Goal: Find contact information: Find contact information

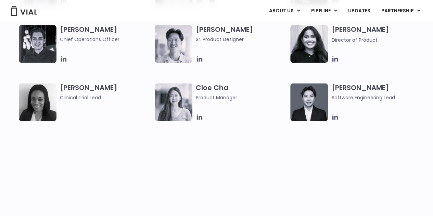
scroll to position [581, 0]
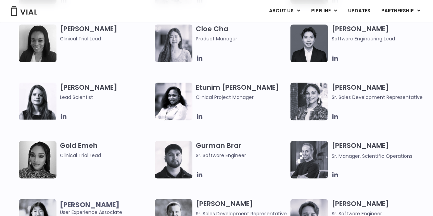
drag, startPoint x: 332, startPoint y: 174, endPoint x: 352, endPoint y: 99, distance: 77.1
click at [352, 98] on span "Sr. Sales Development Representative" at bounding box center [376, 97] width 91 height 8
click at [351, 161] on div "[PERSON_NAME] Manager, Scientific Operations" at bounding box center [378, 160] width 95 height 38
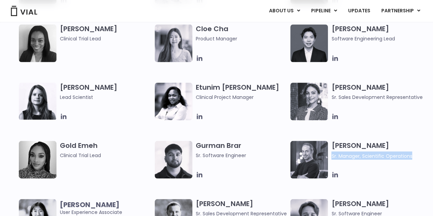
copy div "Sr. Manager, Scientific Operations"
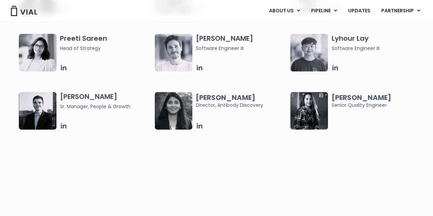
scroll to position [1094, 0]
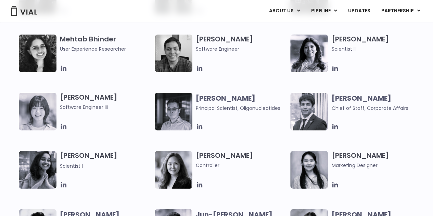
click at [349, 97] on b "[PERSON_NAME]" at bounding box center [360, 98] width 59 height 10
copy span "[PERSON_NAME]"
click at [345, 108] on span "Chief of Staff, Corporate Affairs" at bounding box center [369, 108] width 77 height 7
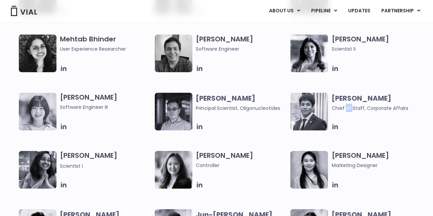
click at [345, 108] on span "Chief of Staff, Corporate Affairs" at bounding box center [369, 108] width 77 height 7
copy div "Chief of Staff, Corporate Affairs"
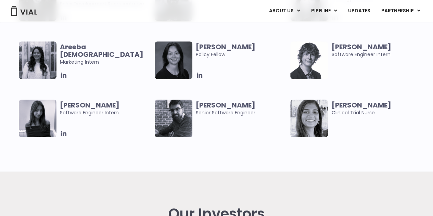
click at [184, 100] on div "Areeba [DEMOGRAPHIC_DATA] Marketing Intern [PERSON_NAME] Policy Fellow [PERSON_…" at bounding box center [222, 99] width 407 height 116
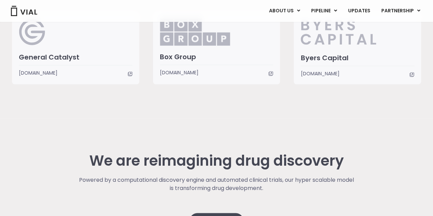
scroll to position [1375, 0]
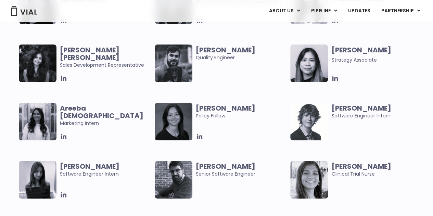
click at [109, 172] on span "[PERSON_NAME] Software Engineer Intern" at bounding box center [105, 169] width 91 height 15
click at [224, 166] on b "[PERSON_NAME]" at bounding box center [225, 166] width 59 height 10
